Goal: Transaction & Acquisition: Purchase product/service

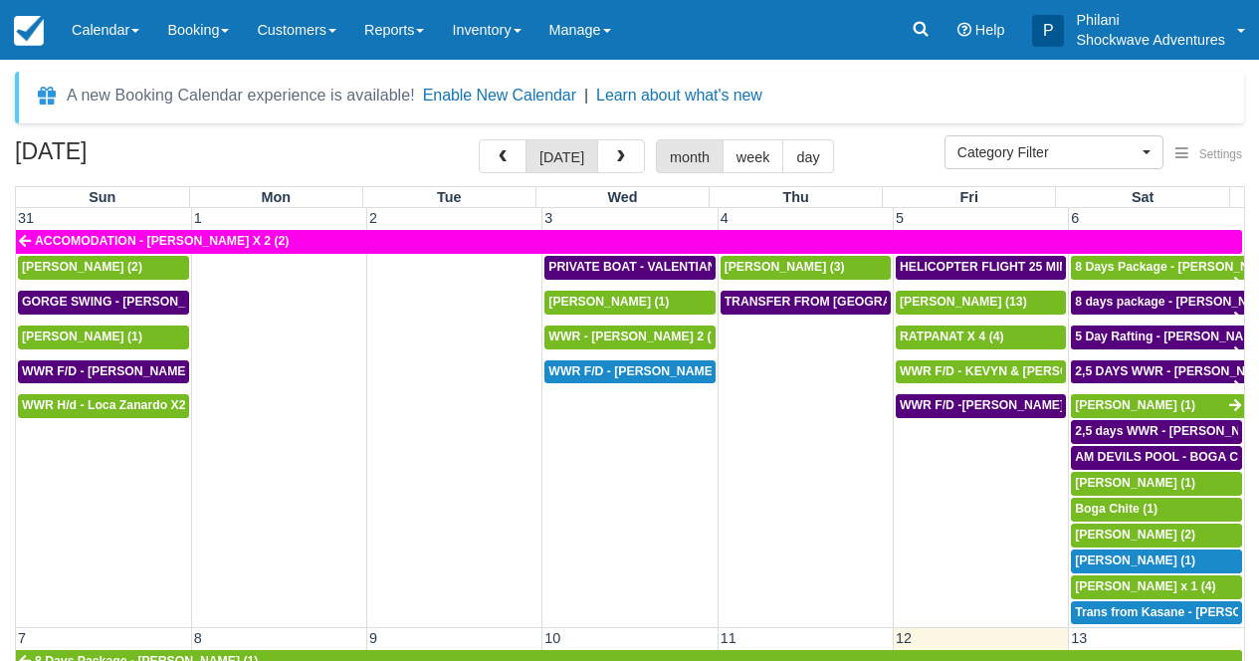
select select
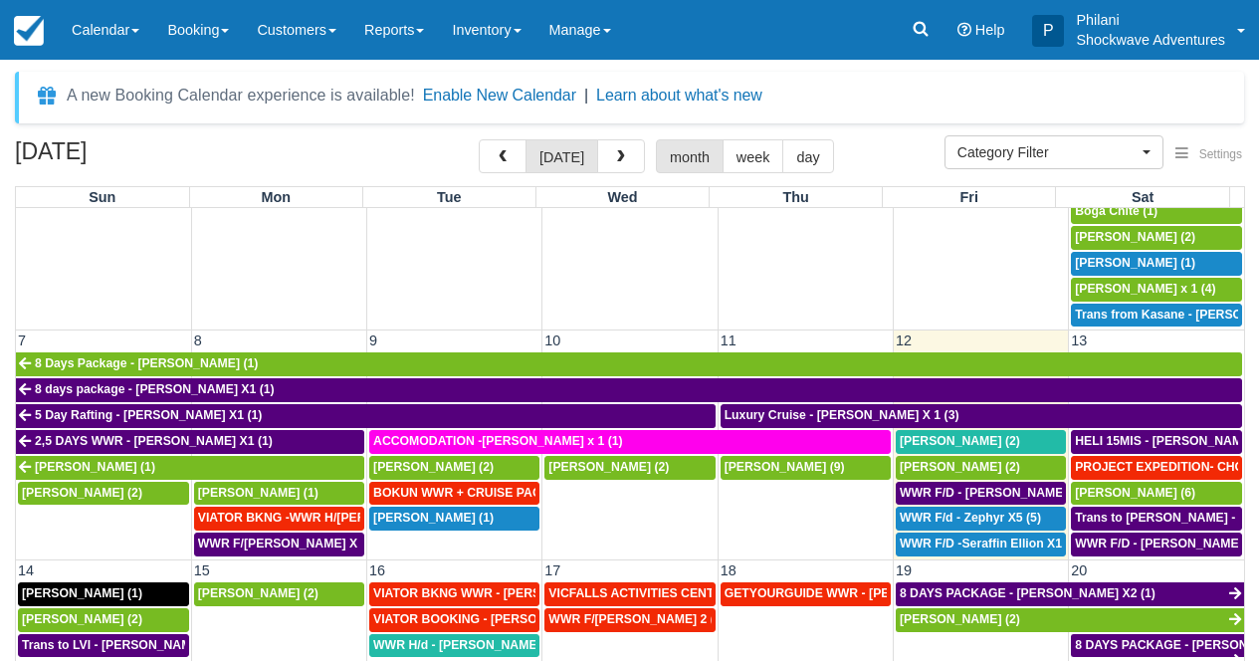
scroll to position [305, 0]
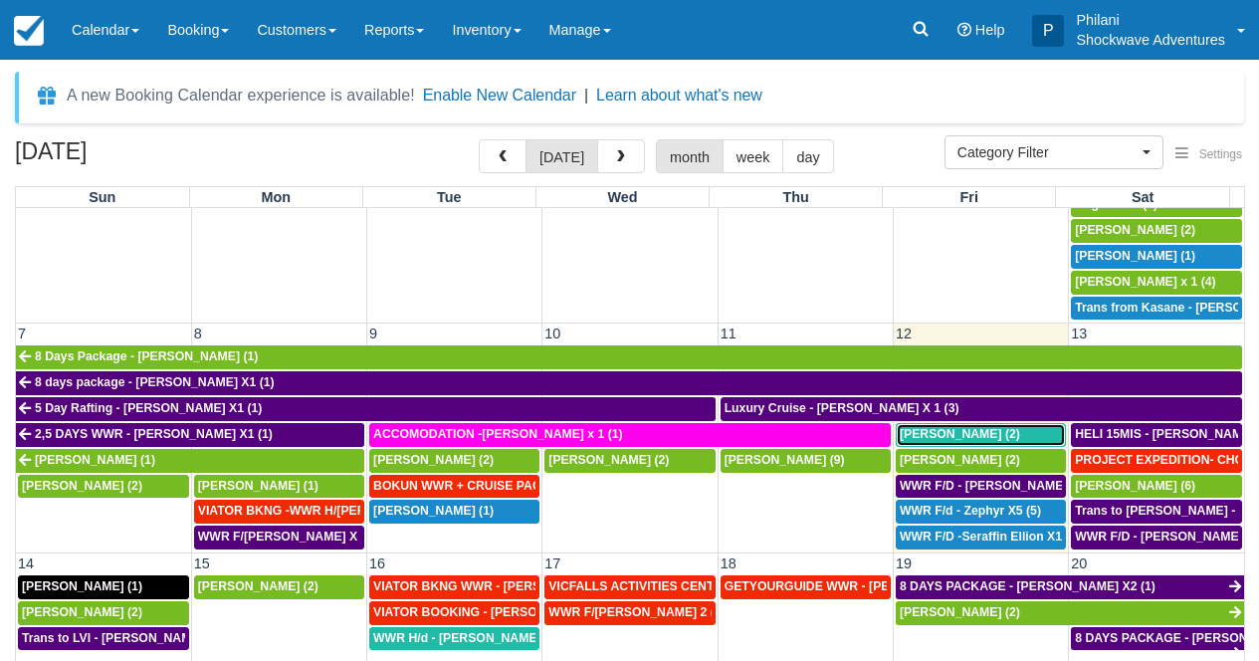
click at [982, 437] on div "[PERSON_NAME] (2)" at bounding box center [981, 435] width 162 height 16
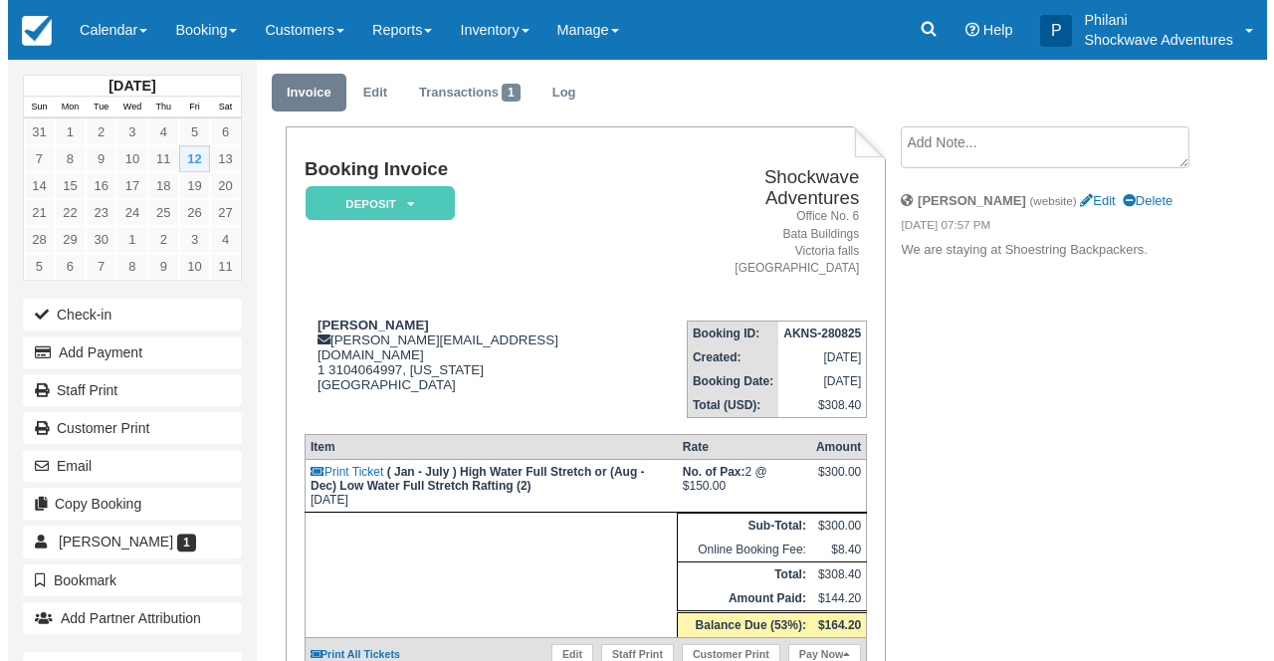
scroll to position [96, 0]
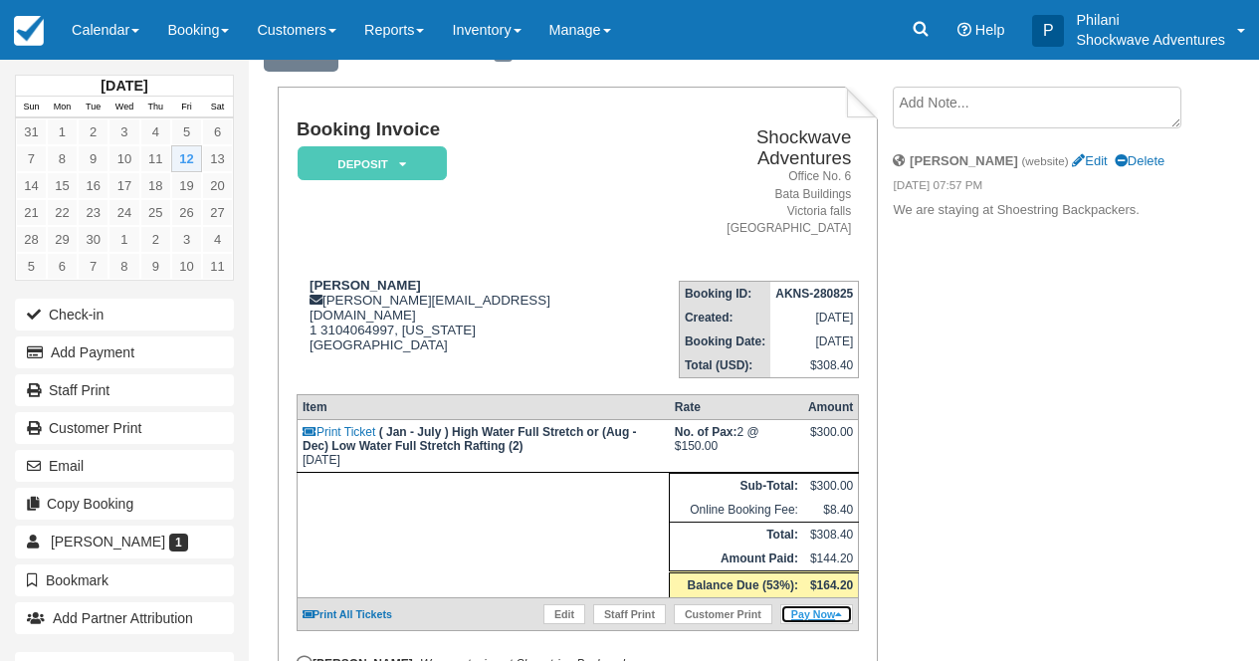
click at [825, 623] on link "Pay Now" at bounding box center [816, 614] width 73 height 20
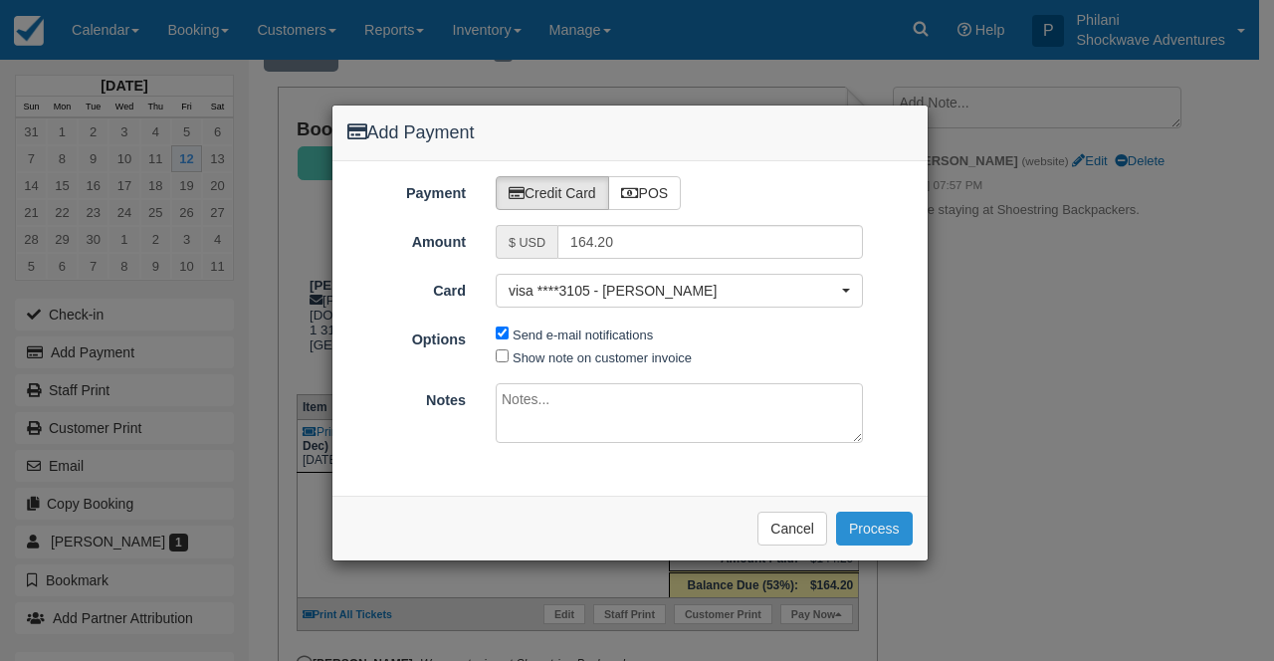
click at [872, 529] on button "Process" at bounding box center [874, 528] width 77 height 34
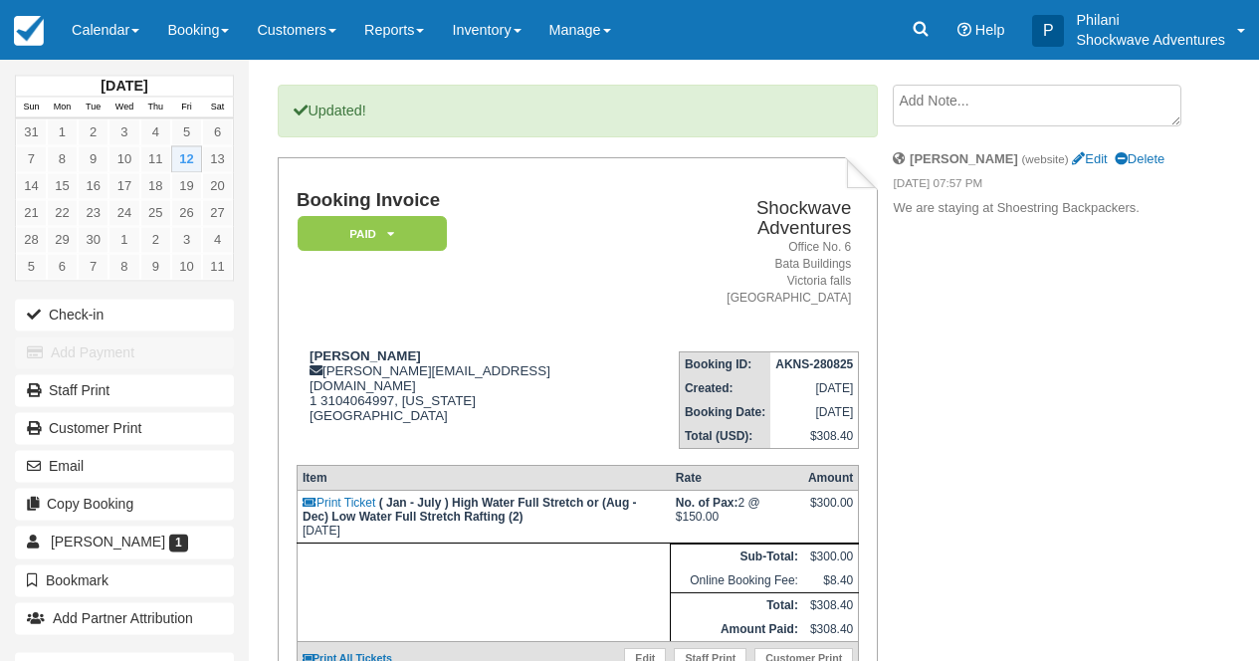
scroll to position [32, 0]
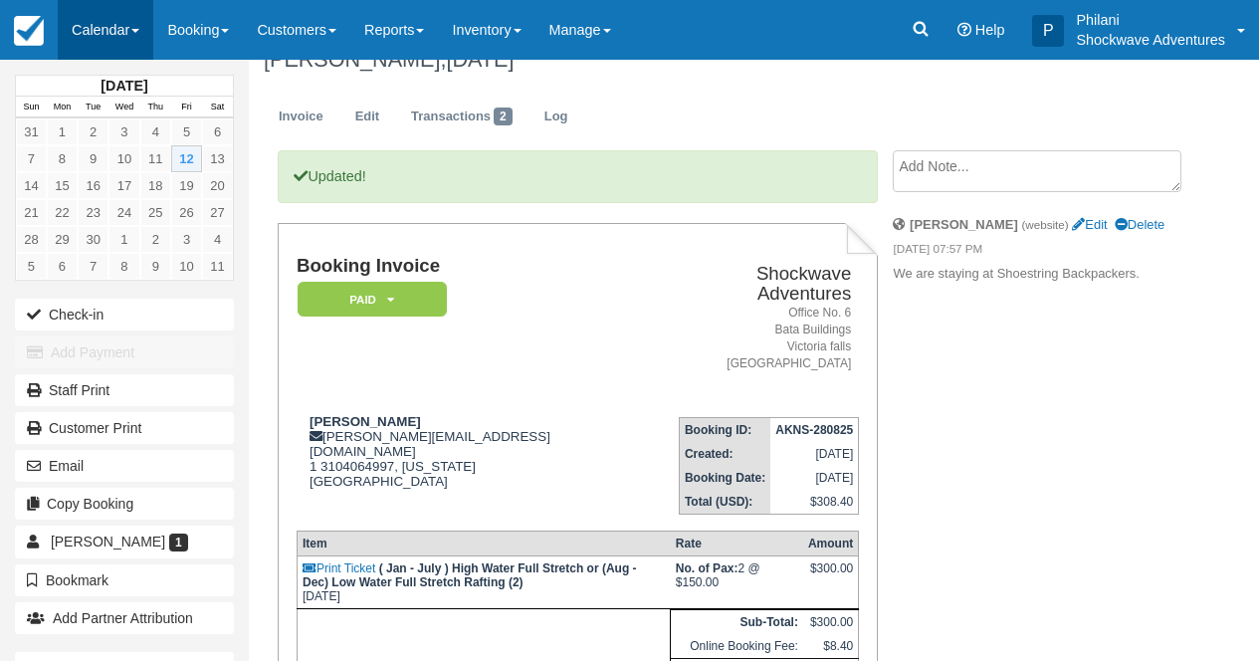
click at [125, 25] on link "Calendar" at bounding box center [106, 30] width 96 height 60
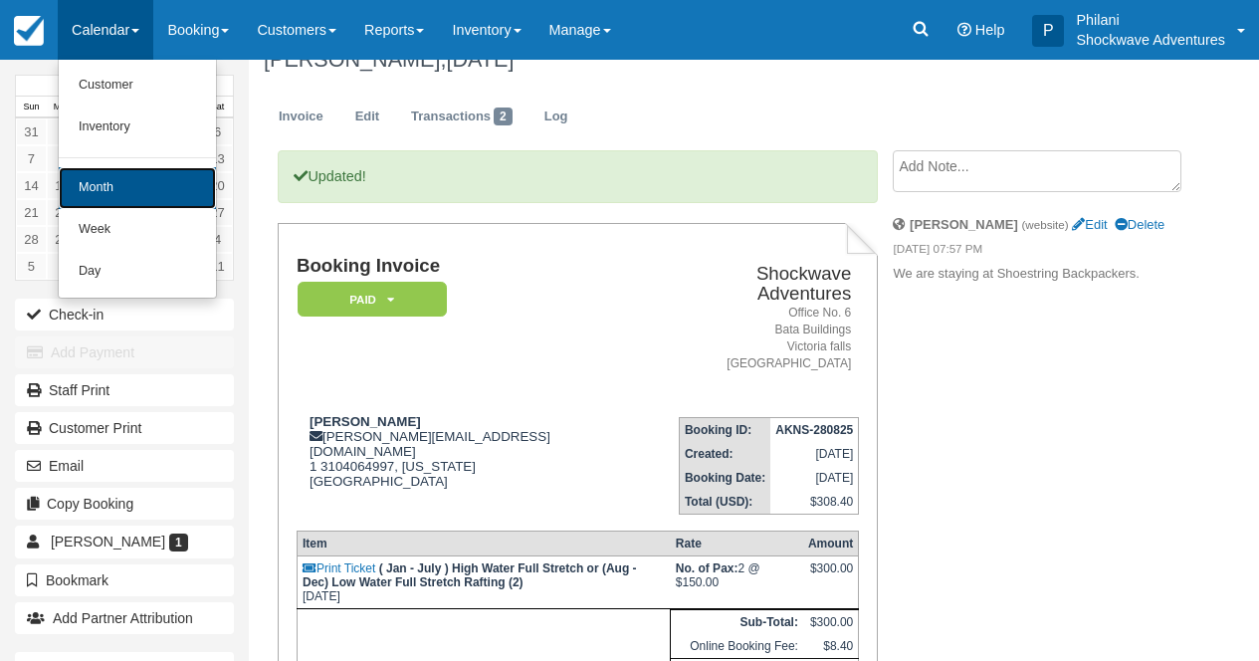
click at [92, 195] on link "Month" at bounding box center [137, 188] width 157 height 42
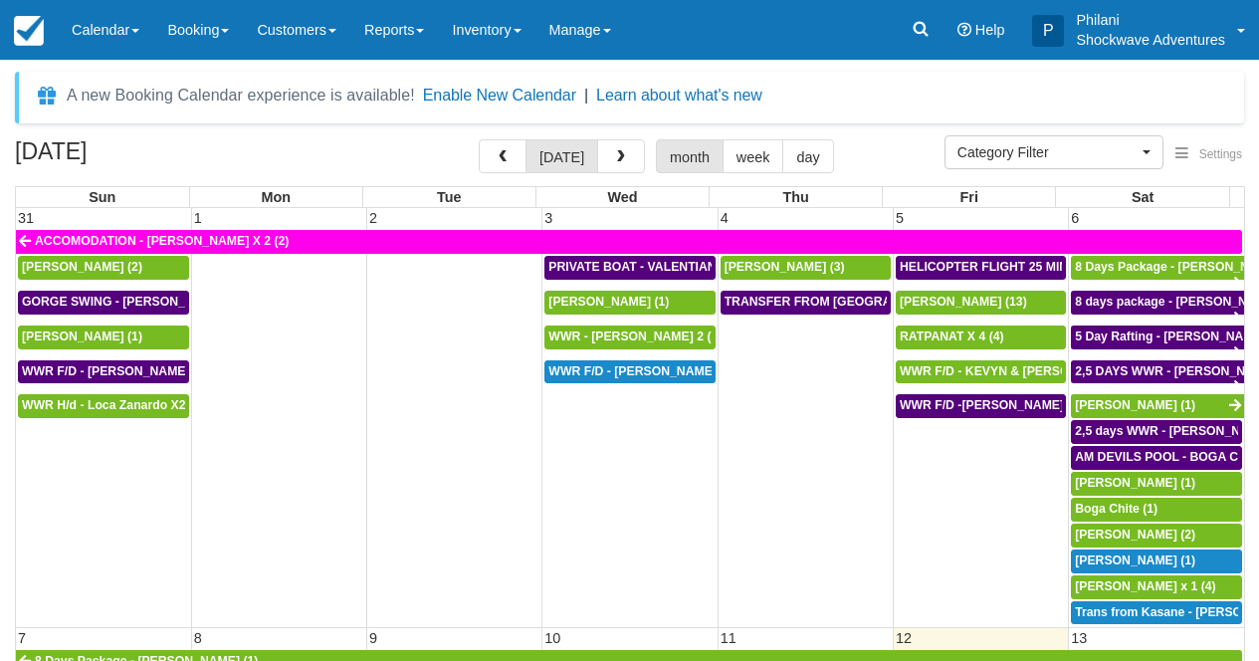
select select
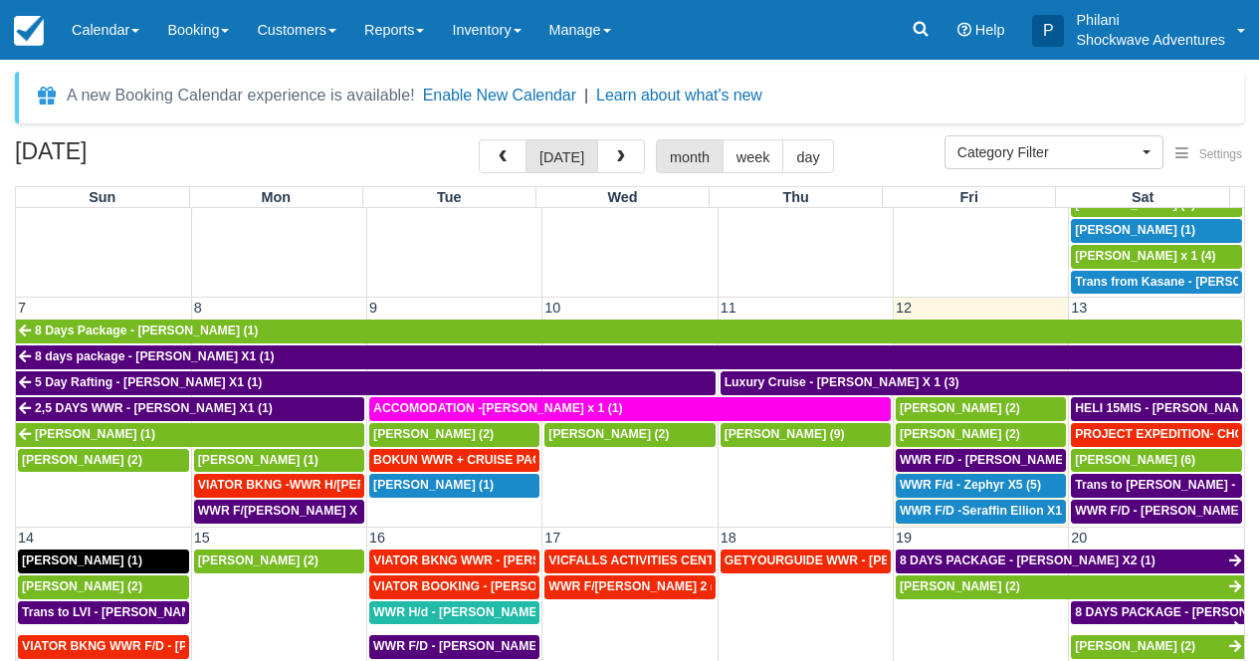
scroll to position [322, 0]
